Goal: Book appointment/travel/reservation

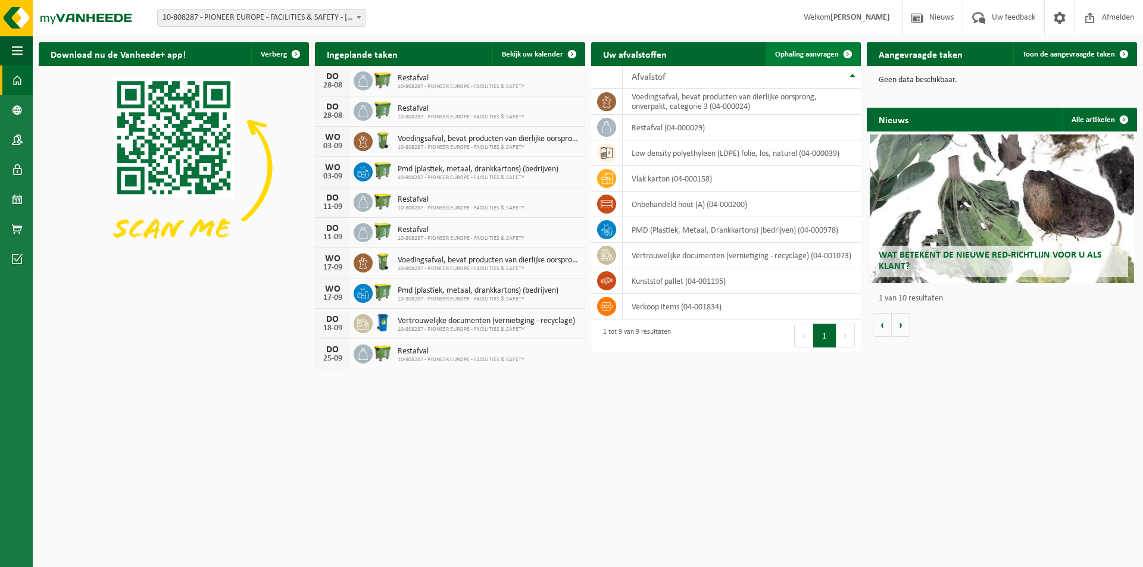
click at [827, 52] on span "Ophaling aanvragen" at bounding box center [807, 55] width 64 height 8
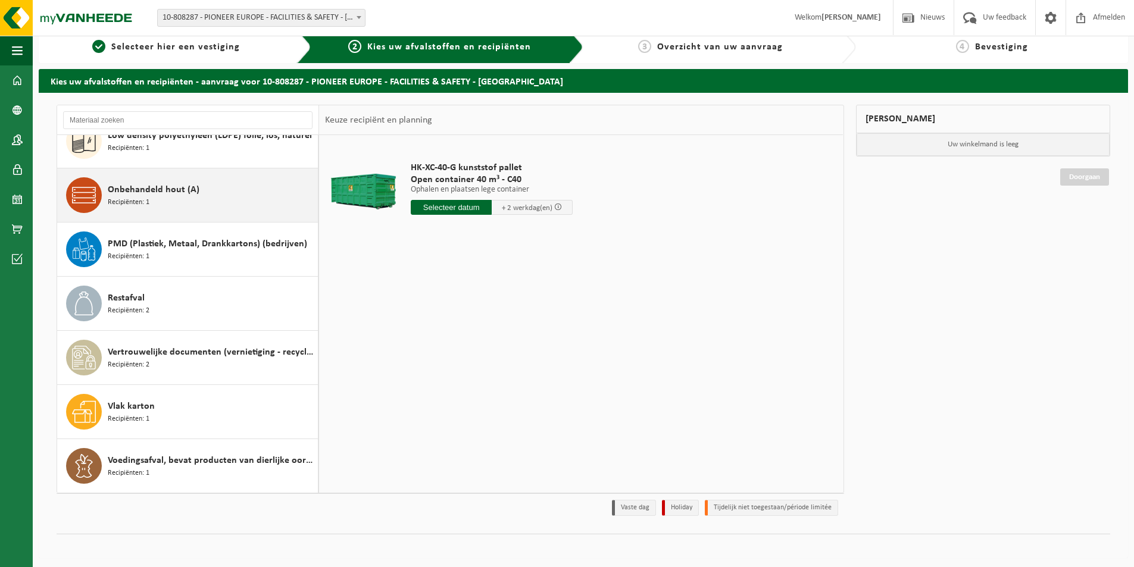
scroll to position [14, 0]
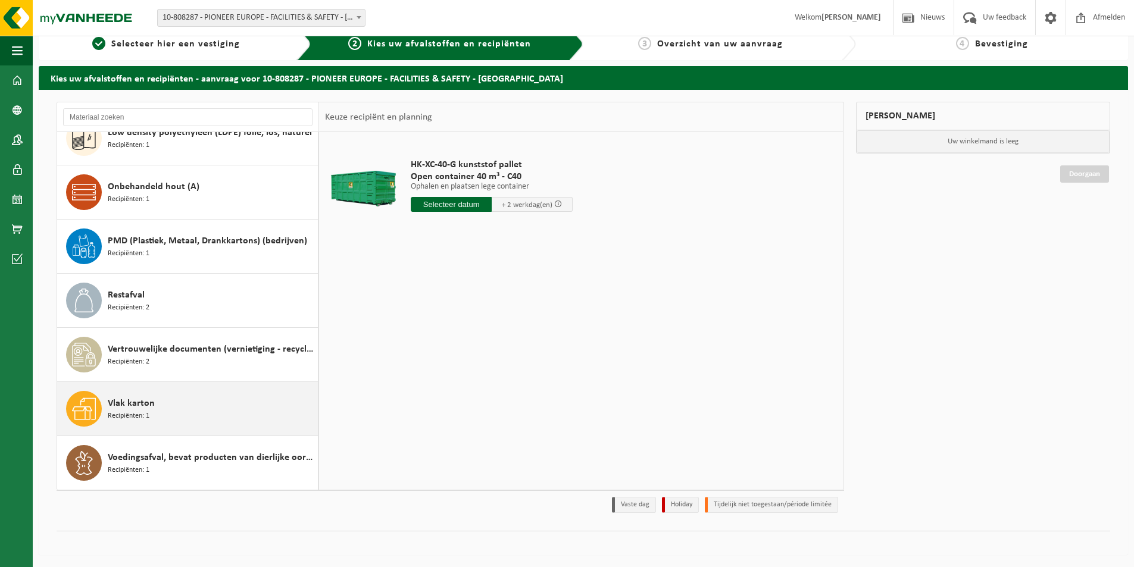
click at [139, 411] on span "Recipiënten: 1" at bounding box center [129, 416] width 42 height 11
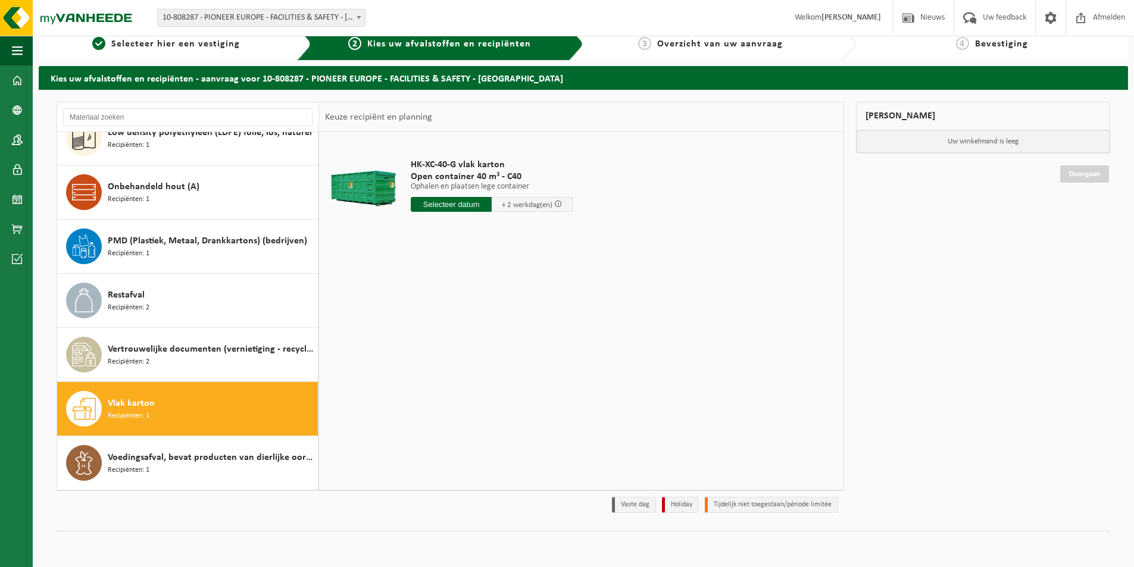
click at [459, 202] on input "text" at bounding box center [451, 204] width 81 height 15
click at [548, 232] on icon at bounding box center [545, 231] width 19 height 19
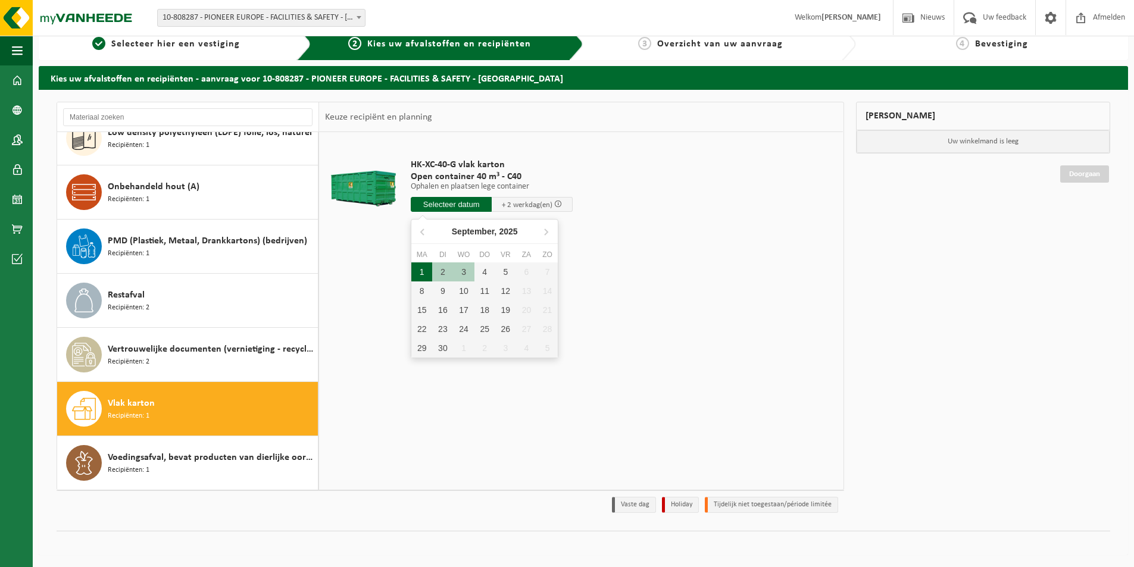
click at [424, 277] on div "1" at bounding box center [421, 272] width 21 height 19
type input "Van [DATE]"
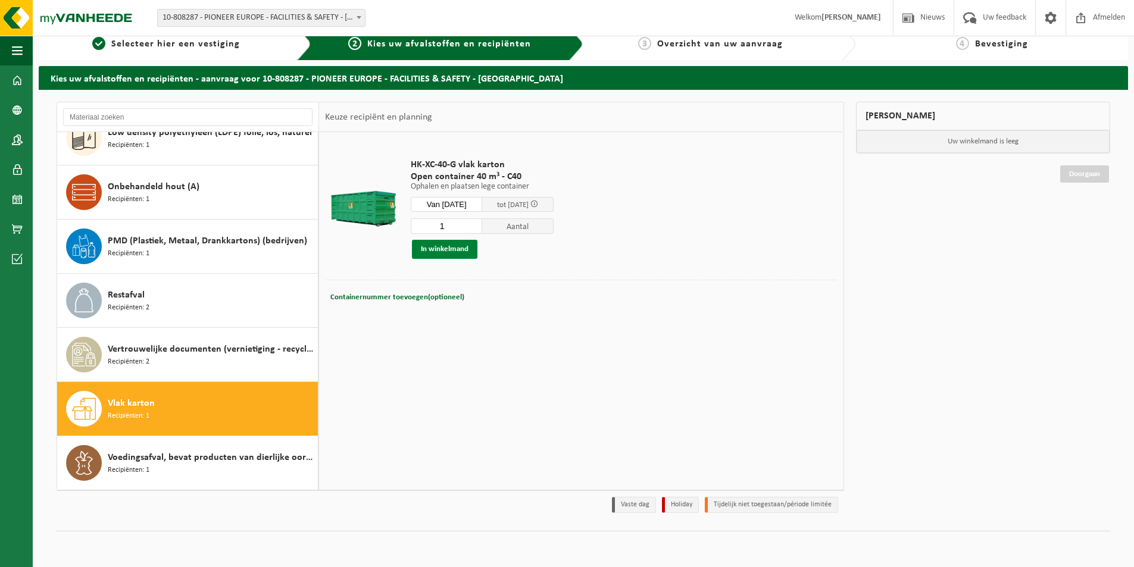
click at [448, 252] on button "In winkelmand" at bounding box center [444, 249] width 65 height 19
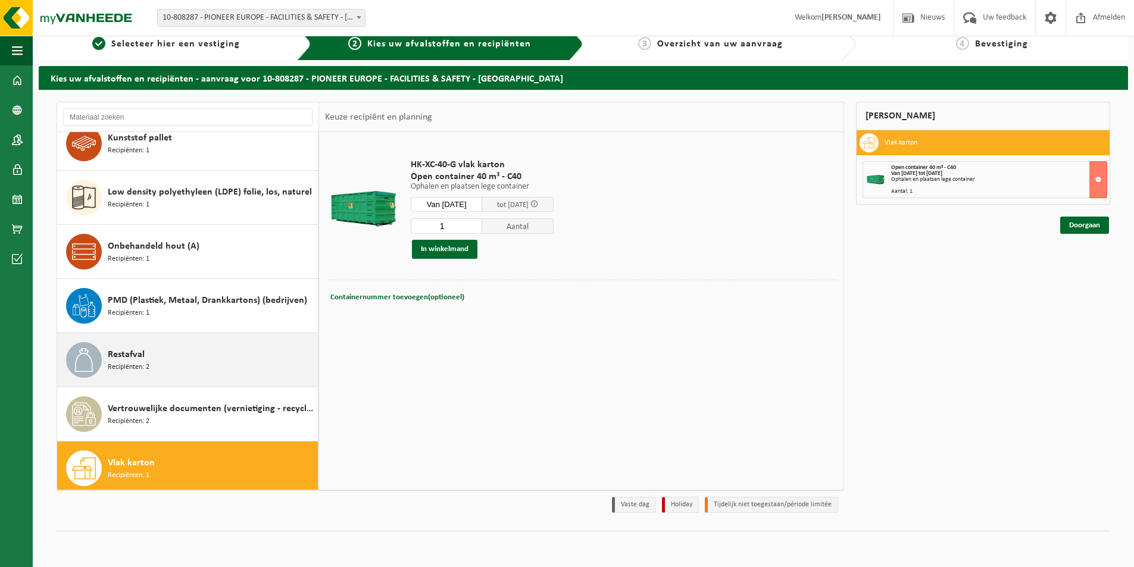
scroll to position [0, 0]
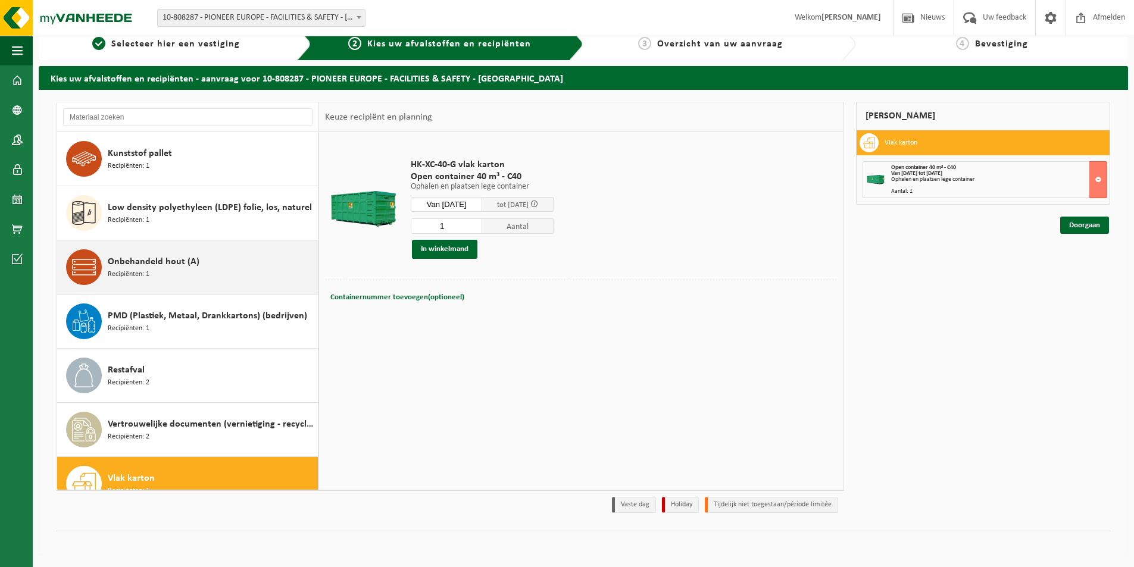
click at [152, 271] on div "Onbehandeld hout (A) Recipiënten: 1" at bounding box center [211, 267] width 207 height 36
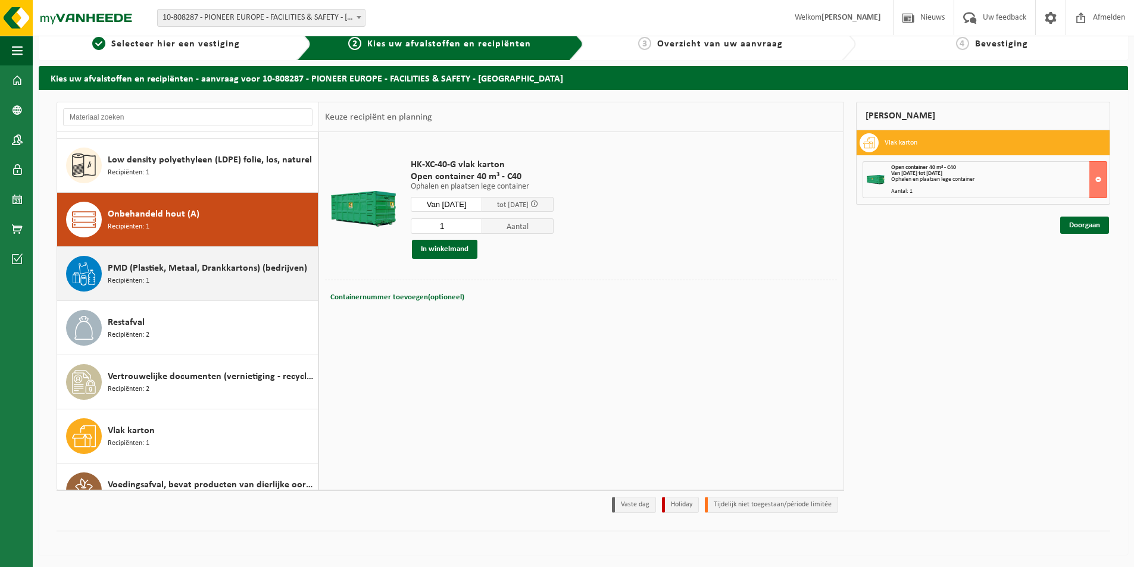
scroll to position [75, 0]
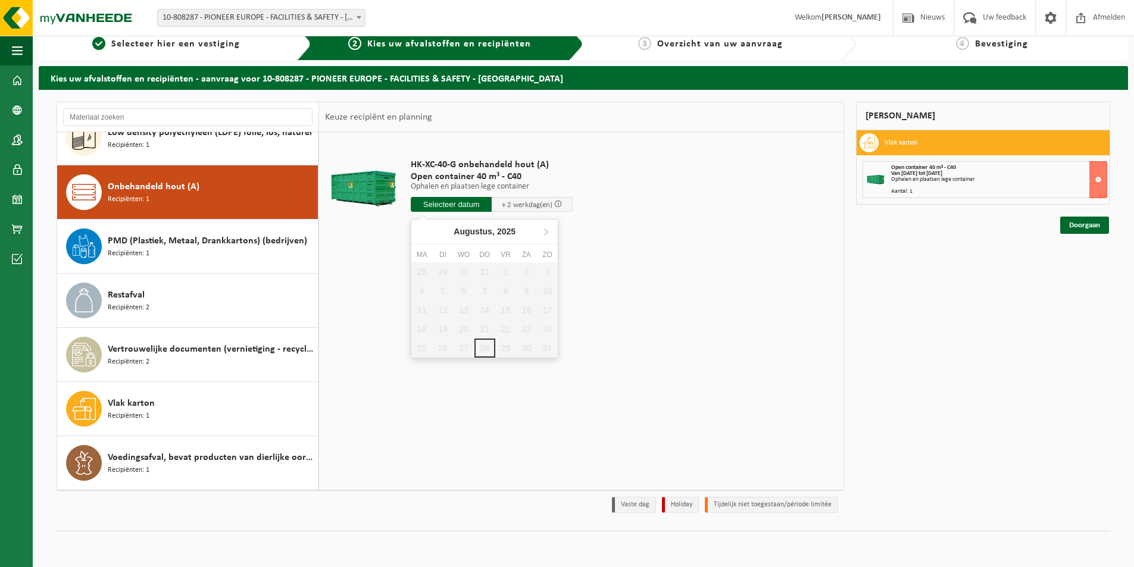
click at [482, 208] on input "text" at bounding box center [451, 204] width 81 height 15
click at [545, 234] on icon at bounding box center [545, 231] width 19 height 19
click at [427, 270] on div "1" at bounding box center [421, 272] width 21 height 19
type input "Van [DATE]"
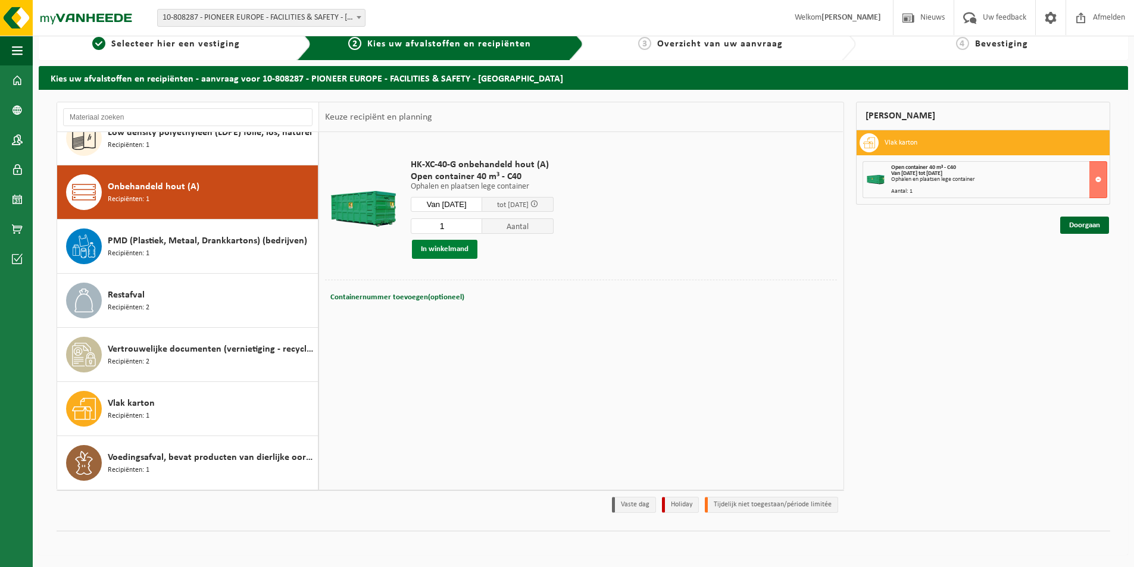
click at [436, 244] on button "In winkelmand" at bounding box center [444, 249] width 65 height 19
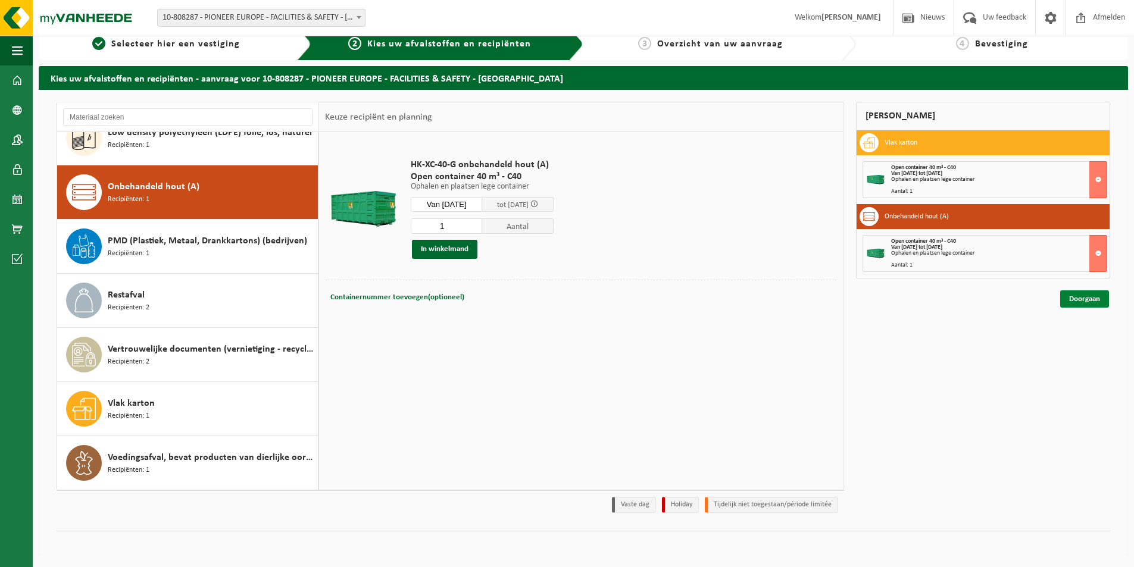
click at [1080, 302] on link "Doorgaan" at bounding box center [1084, 299] width 49 height 17
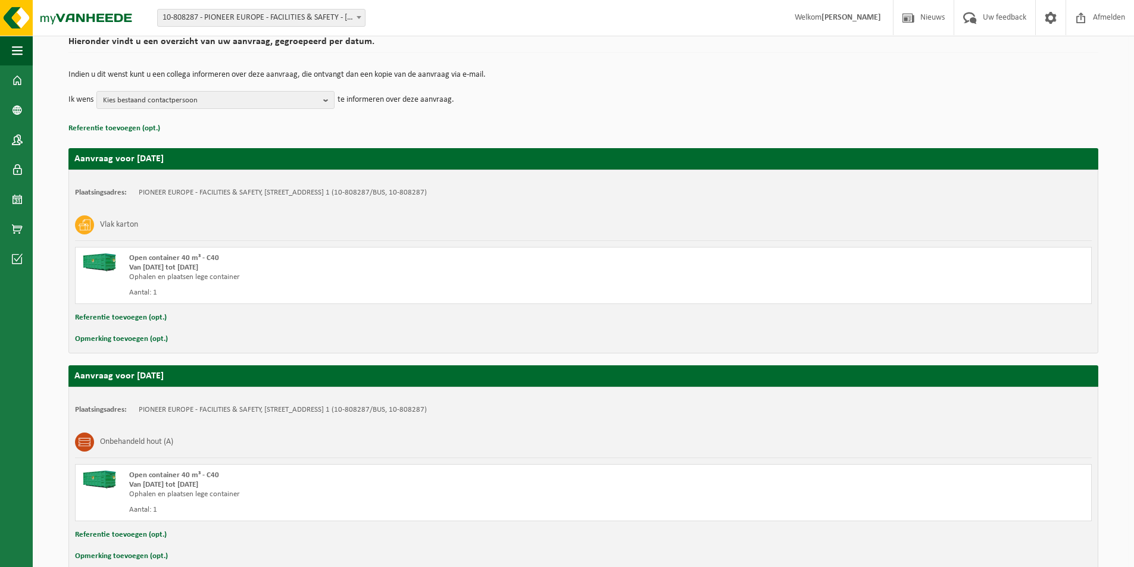
scroll to position [161, 0]
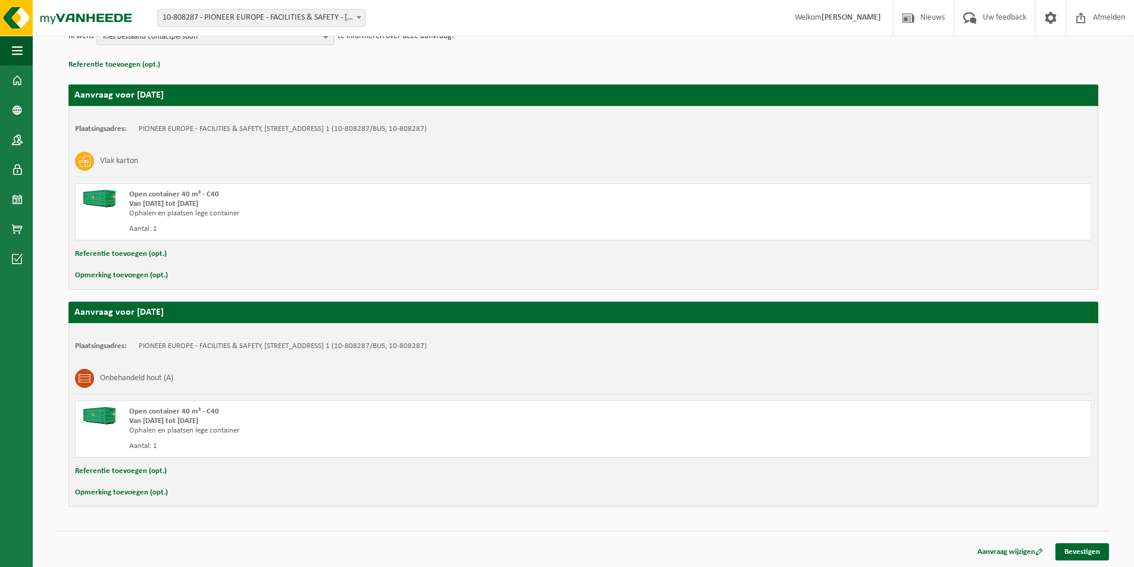
drag, startPoint x: 1072, startPoint y: 550, endPoint x: 1073, endPoint y: 543, distance: 7.2
click at [1072, 550] on link "Bevestigen" at bounding box center [1083, 552] width 54 height 17
